Goal: Information Seeking & Learning: Check status

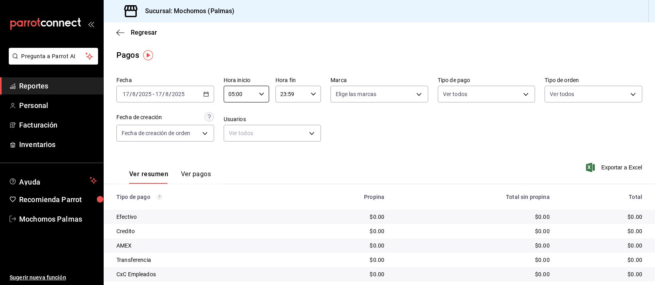
click at [49, 88] on span "Reportes" at bounding box center [58, 85] width 78 height 11
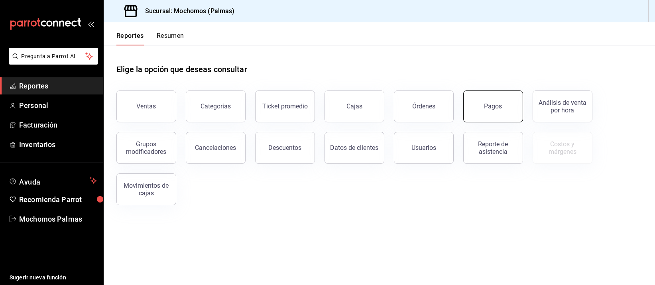
click at [494, 105] on div "Pagos" at bounding box center [493, 106] width 18 height 8
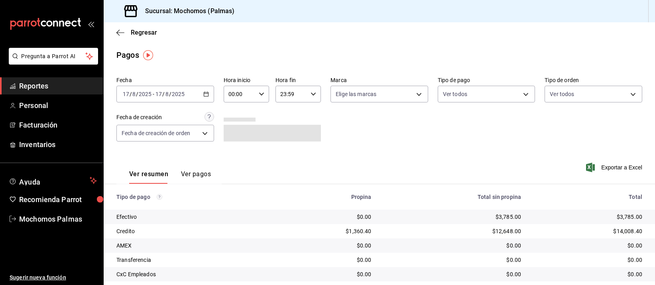
click at [203, 91] on icon "button" at bounding box center [206, 94] width 6 height 6
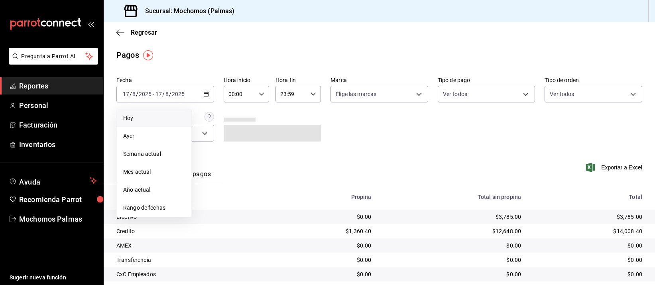
click at [144, 118] on span "Hoy" at bounding box center [154, 118] width 62 height 8
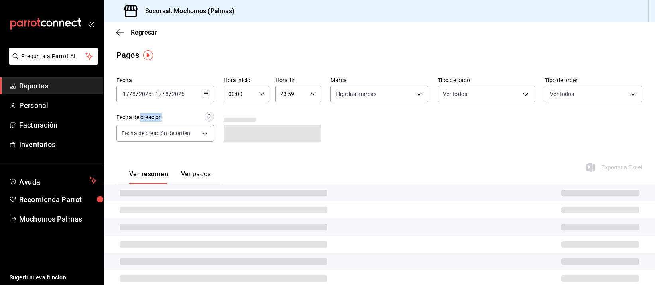
click at [144, 118] on div "Fecha de creación" at bounding box center [138, 117] width 45 height 8
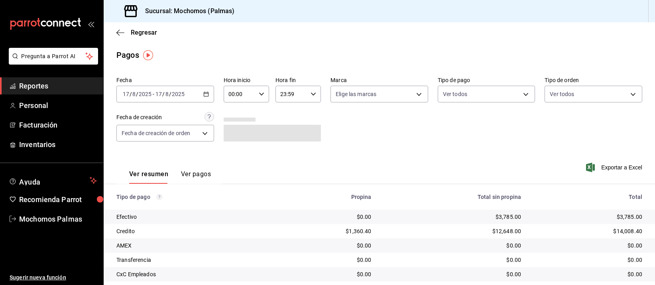
click at [189, 113] on div "Fecha de creación" at bounding box center [165, 117] width 98 height 10
click at [260, 94] on icon "button" at bounding box center [262, 94] width 6 height 6
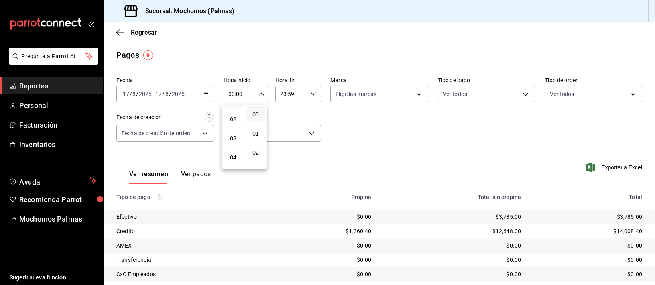
scroll to position [50, 0]
click at [233, 138] on span "04" at bounding box center [233, 141] width 10 height 6
type input "04:00"
click at [359, 140] on div at bounding box center [327, 142] width 655 height 285
click at [359, 140] on div "Fecha 2025-08-17 17 / 8 / 2025 - 2025-08-17 17 / 8 / 2025 Hora inicio 04:00 Hor…" at bounding box center [378, 112] width 525 height 77
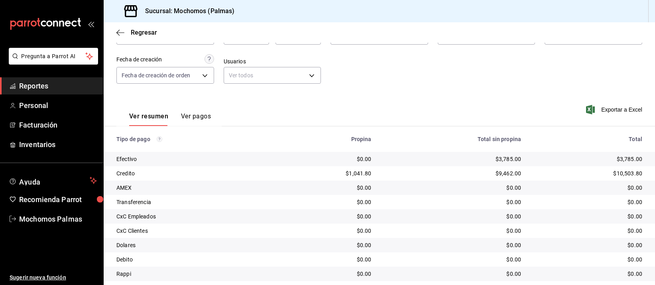
scroll to position [81, 0]
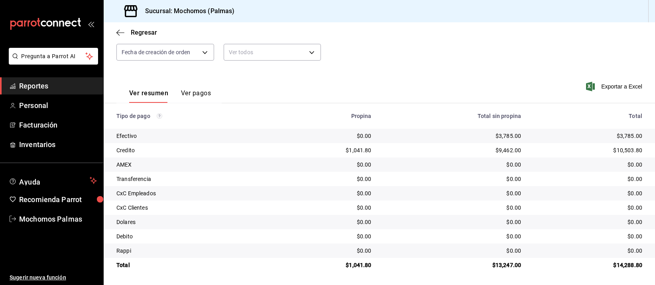
click at [418, 154] on div "$9,462.00" at bounding box center [452, 150] width 137 height 8
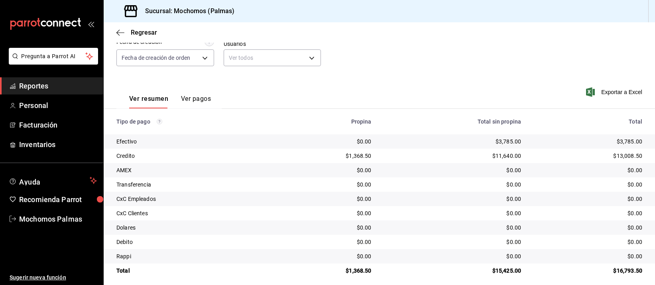
scroll to position [81, 0]
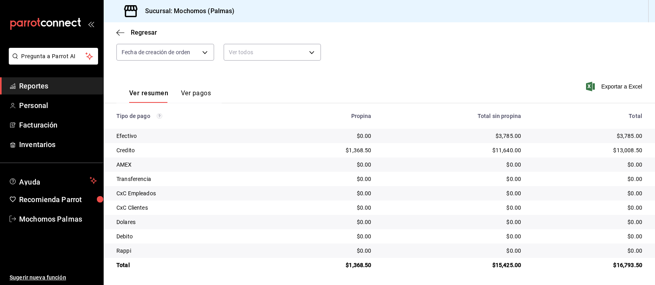
click at [455, 154] on div "$11,640.00" at bounding box center [452, 150] width 137 height 8
click at [454, 154] on div "$11,640.00" at bounding box center [452, 150] width 137 height 8
click at [362, 60] on div "Fecha 2025-08-17 17 / 8 / 2025 - 2025-08-17 17 / 8 / 2025 Hora inicio 04:00 Hor…" at bounding box center [378, 31] width 525 height 77
click at [446, 48] on div "Fecha 2025-08-17 17 / 8 / 2025 - 2025-08-17 17 / 8 / 2025 Hora inicio 04:00 Hor…" at bounding box center [378, 31] width 525 height 77
click at [468, 129] on td "$3,785.00" at bounding box center [453, 136] width 150 height 14
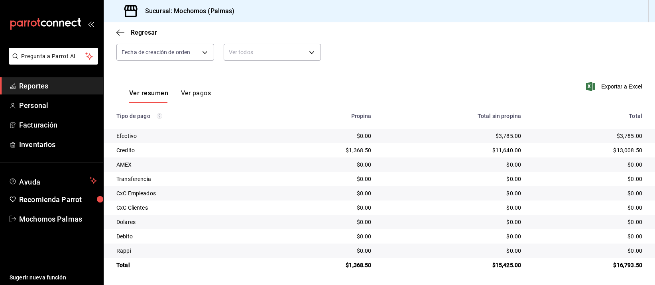
click at [410, 173] on td "$0.00" at bounding box center [453, 179] width 150 height 14
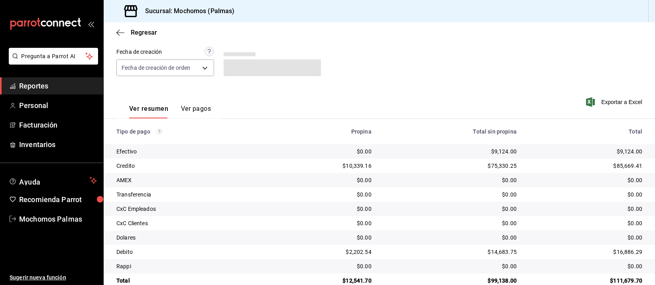
scroll to position [81, 0]
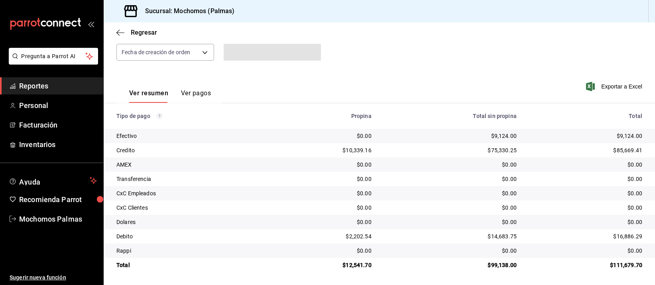
click at [439, 167] on div "$0.00" at bounding box center [450, 165] width 132 height 8
click at [408, 169] on td "$0.00" at bounding box center [450, 164] width 145 height 14
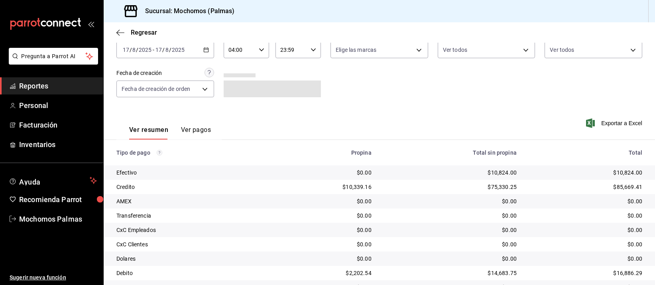
scroll to position [81, 0]
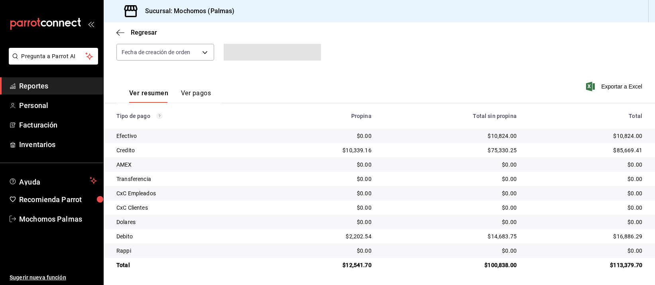
click at [429, 157] on td "$0.00" at bounding box center [450, 164] width 145 height 14
click at [398, 194] on div "$0.00" at bounding box center [450, 193] width 132 height 8
click at [368, 207] on div "$0.00" at bounding box center [324, 208] width 94 height 8
click at [445, 206] on div "$0.00" at bounding box center [450, 208] width 132 height 8
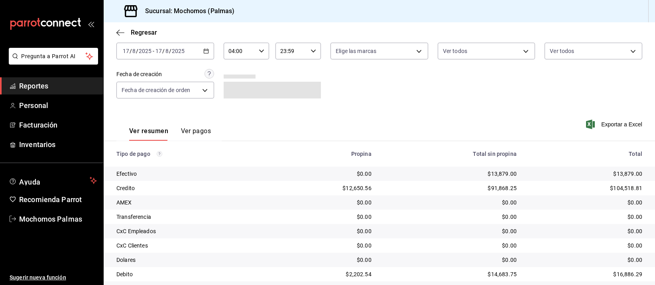
scroll to position [81, 0]
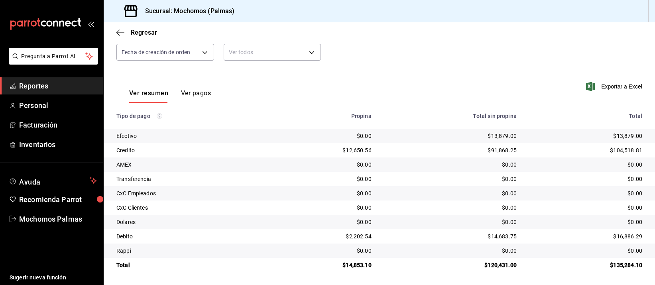
click at [432, 151] on div "$91,868.25" at bounding box center [450, 150] width 132 height 8
click at [474, 187] on td "$0.00" at bounding box center [450, 193] width 145 height 14
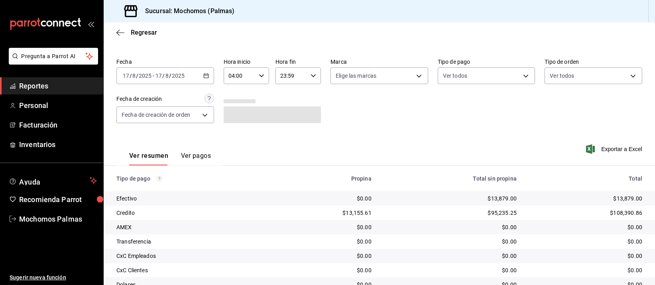
scroll to position [81, 0]
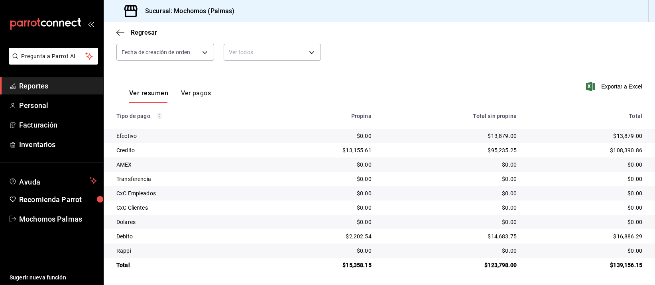
click at [459, 227] on td "$0.00" at bounding box center [450, 222] width 145 height 14
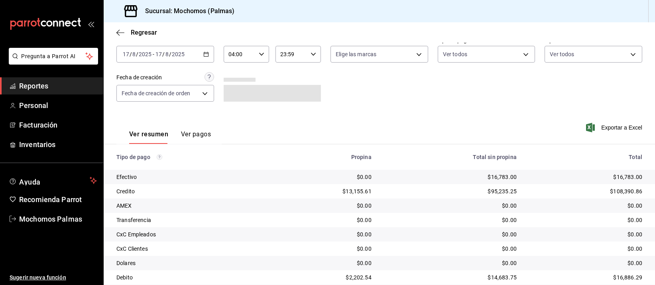
scroll to position [81, 0]
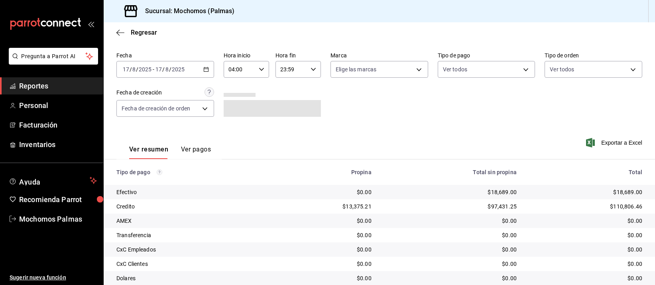
scroll to position [81, 0]
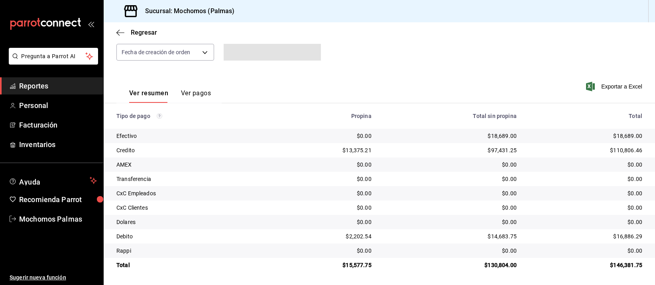
click at [396, 120] on th "Total sin propina" at bounding box center [450, 115] width 145 height 25
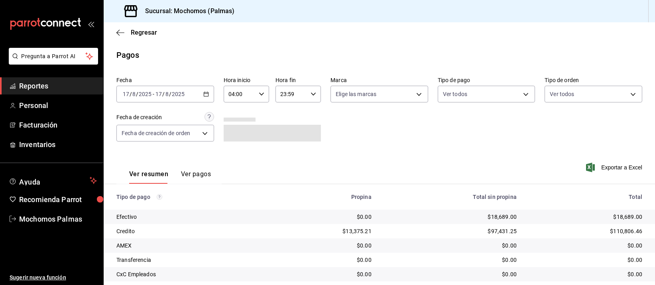
scroll to position [81, 0]
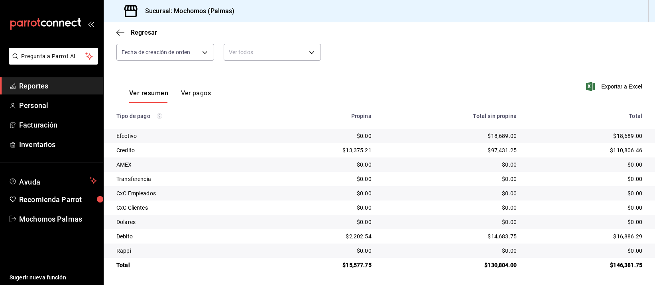
click at [423, 0] on div "Sucursal: Mochomos (Palmas)" at bounding box center [379, 11] width 551 height 22
click at [370, 186] on td "$0.00" at bounding box center [324, 193] width 107 height 14
click at [371, 182] on td "$0.00" at bounding box center [324, 179] width 107 height 14
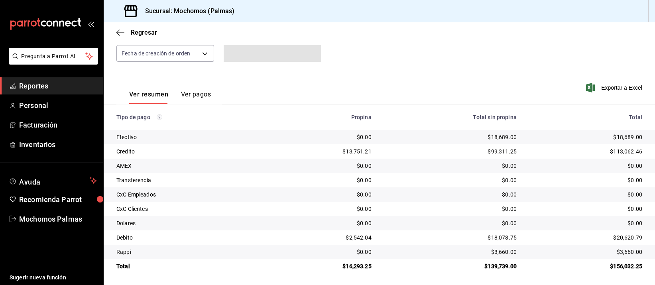
scroll to position [81, 0]
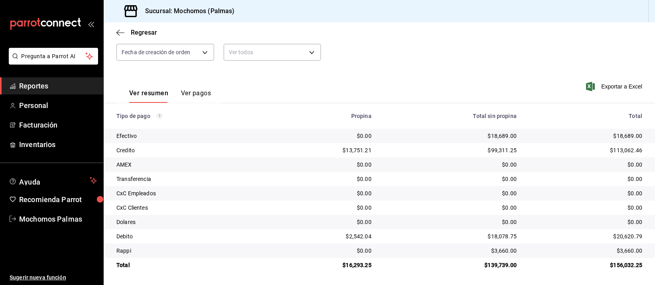
click at [393, 209] on div "$0.00" at bounding box center [450, 208] width 132 height 8
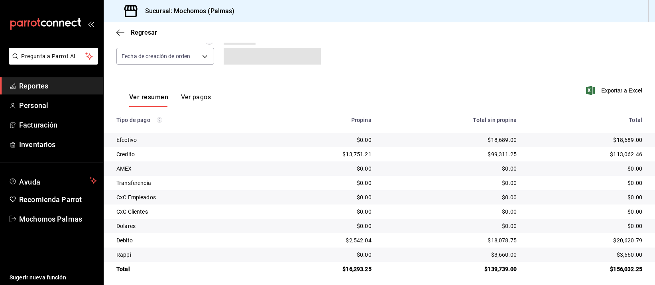
scroll to position [81, 0]
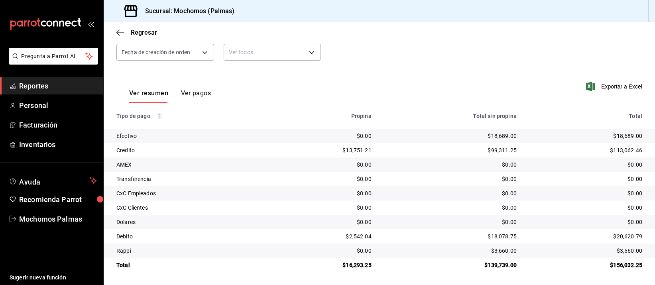
click at [402, 222] on div "$0.00" at bounding box center [450, 222] width 132 height 8
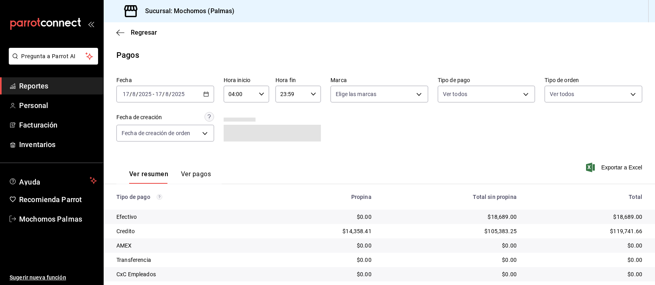
scroll to position [81, 0]
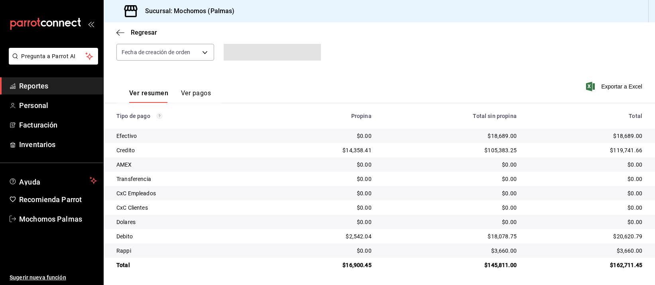
click at [414, 150] on div "$105,383.25" at bounding box center [450, 150] width 132 height 8
click at [414, 148] on div "$105,383.25" at bounding box center [450, 150] width 132 height 8
